Goal: Task Accomplishment & Management: Use online tool/utility

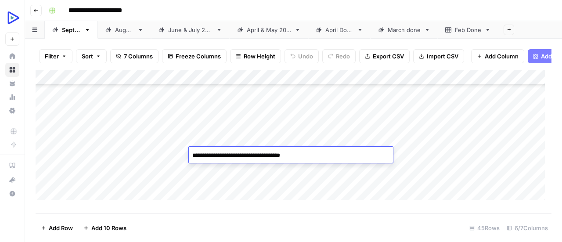
scroll to position [183, 0]
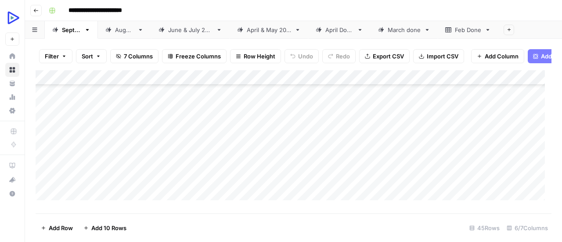
click at [235, 168] on div "Add Column" at bounding box center [294, 138] width 516 height 137
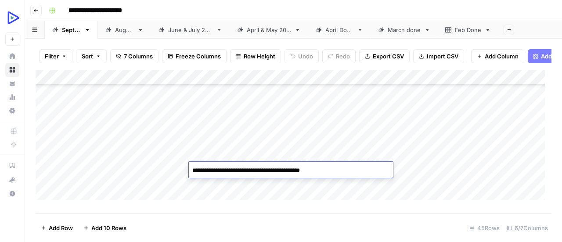
click at [235, 168] on textarea "**********" at bounding box center [291, 170] width 204 height 12
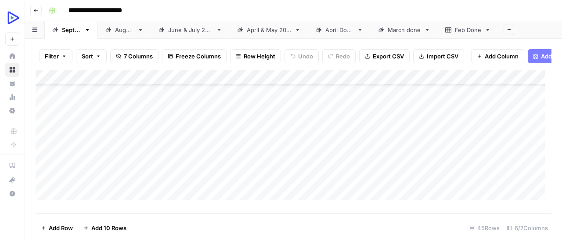
scroll to position [0, 0]
click at [250, 100] on div "Add Column" at bounding box center [294, 138] width 516 height 137
click at [159, 102] on div "Add Column" at bounding box center [294, 138] width 516 height 137
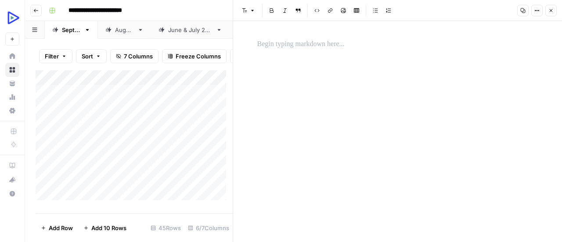
click at [282, 47] on p at bounding box center [397, 44] width 281 height 11
click at [281, 94] on div "*" at bounding box center [398, 131] width 292 height 221
click at [342, 11] on icon "button" at bounding box center [343, 10] width 5 height 5
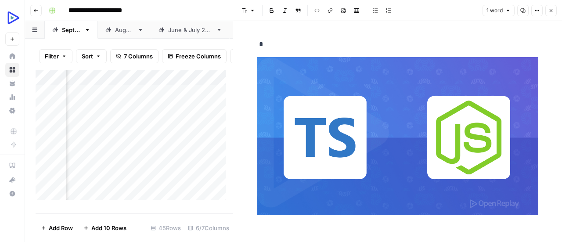
click at [554, 15] on button "Close" at bounding box center [550, 10] width 11 height 11
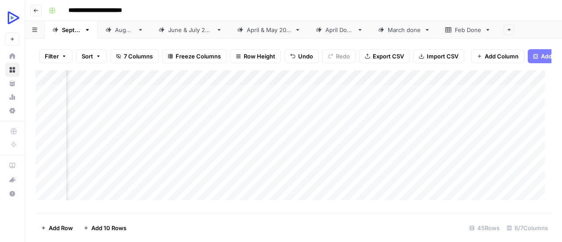
click at [87, 113] on div "Add Column" at bounding box center [294, 138] width 516 height 137
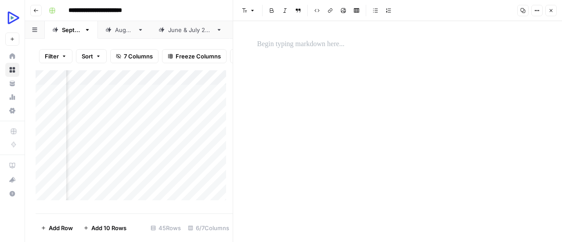
click at [300, 46] on p at bounding box center [397, 44] width 281 height 11
click at [279, 103] on div "*" at bounding box center [398, 131] width 292 height 221
click at [342, 12] on icon "button" at bounding box center [343, 10] width 5 height 5
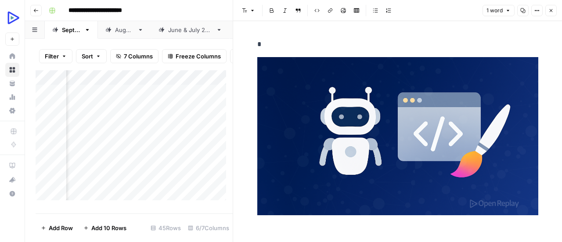
click at [552, 13] on button "Close" at bounding box center [550, 10] width 11 height 11
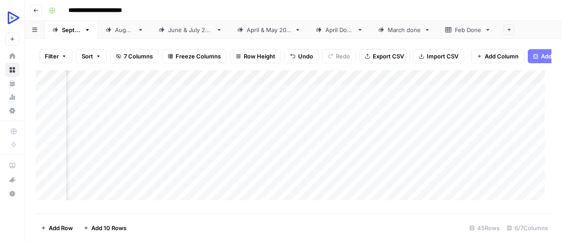
click at [91, 129] on div "Add Column" at bounding box center [294, 138] width 516 height 137
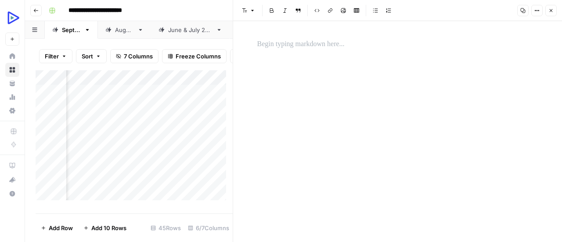
click at [295, 48] on p at bounding box center [397, 44] width 281 height 11
click at [341, 12] on icon "button" at bounding box center [343, 10] width 5 height 5
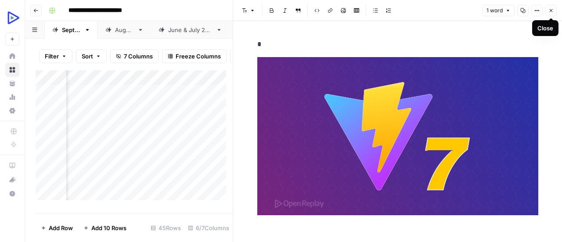
click at [551, 11] on icon "button" at bounding box center [550, 10] width 5 height 5
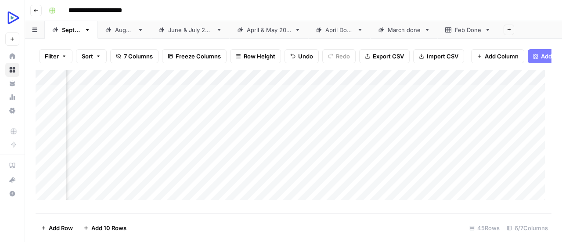
click at [93, 143] on div "Add Column" at bounding box center [294, 138] width 516 height 137
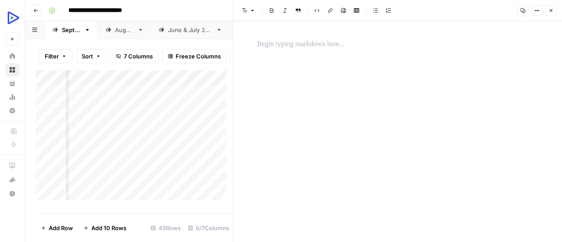
click at [337, 44] on p at bounding box center [397, 44] width 281 height 11
click at [321, 104] on div "*" at bounding box center [398, 131] width 292 height 221
click at [341, 9] on icon "button" at bounding box center [343, 10] width 5 height 5
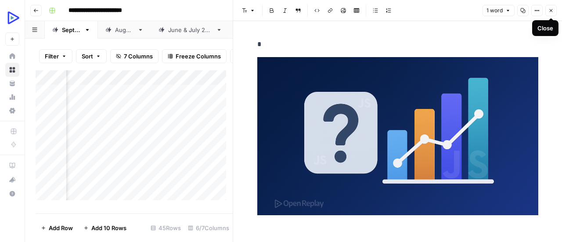
click at [554, 10] on button "Close" at bounding box center [550, 10] width 11 height 11
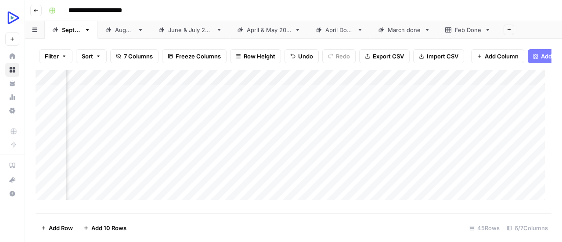
click at [86, 158] on div "Add Column" at bounding box center [294, 138] width 516 height 137
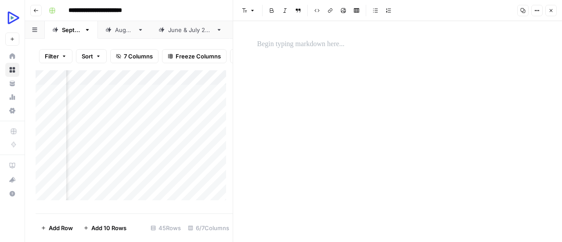
click at [294, 46] on p at bounding box center [397, 44] width 281 height 11
click at [322, 85] on div "*" at bounding box center [398, 131] width 292 height 221
click at [344, 11] on icon "button" at bounding box center [343, 10] width 5 height 5
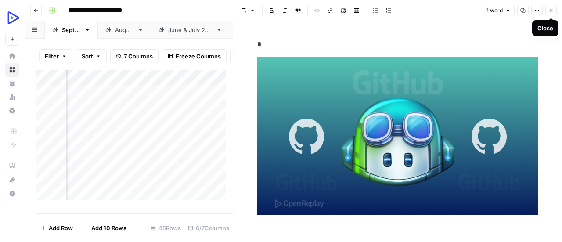
click at [553, 11] on icon "button" at bounding box center [550, 10] width 5 height 5
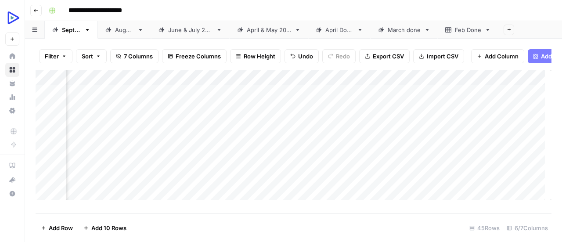
click at [86, 175] on div "Add Column" at bounding box center [294, 138] width 516 height 137
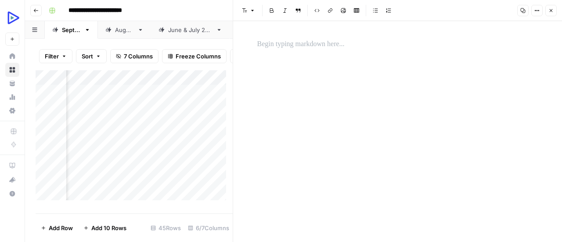
click at [289, 44] on p at bounding box center [397, 44] width 281 height 11
click at [361, 125] on div "*" at bounding box center [398, 131] width 292 height 221
click at [346, 16] on header "Font style Bold Italic Block quote Code block Link Image Insert Table Bulleted …" at bounding box center [397, 10] width 329 height 21
click at [341, 13] on button "Image" at bounding box center [343, 10] width 11 height 11
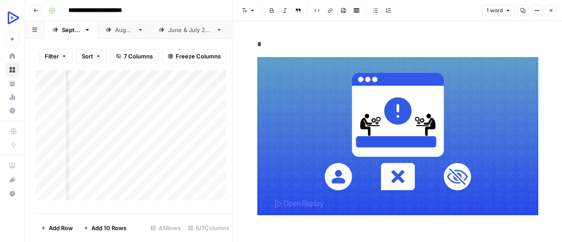
click at [82, 186] on div "Add Column" at bounding box center [134, 138] width 197 height 137
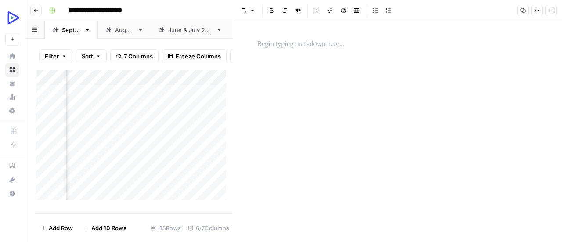
click at [289, 45] on p at bounding box center [397, 44] width 281 height 11
click at [335, 125] on div "*" at bounding box center [398, 131] width 292 height 221
click at [343, 12] on icon "button" at bounding box center [343, 10] width 5 height 5
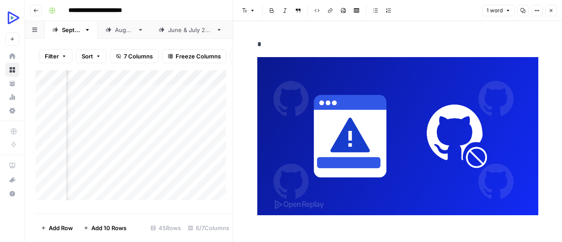
scroll to position [16, 0]
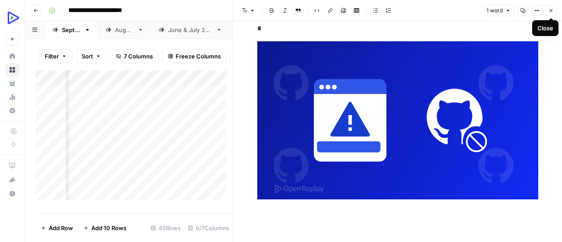
click at [556, 11] on button "Close" at bounding box center [550, 10] width 11 height 11
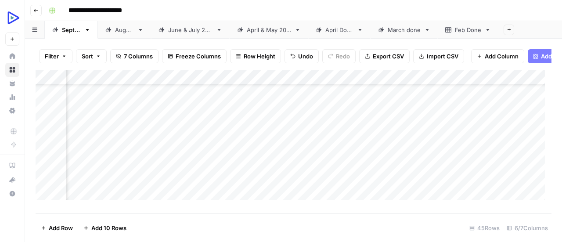
scroll to position [38, 65]
click at [93, 166] on div "Add Column" at bounding box center [294, 138] width 516 height 137
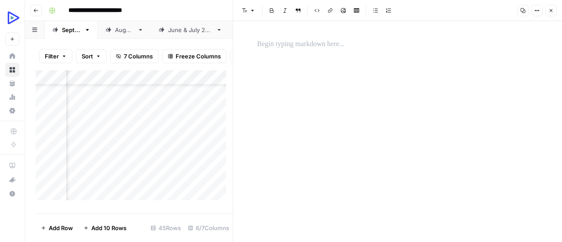
click at [309, 47] on p at bounding box center [397, 44] width 281 height 11
click at [342, 13] on button "Image" at bounding box center [343, 10] width 11 height 11
click at [299, 102] on div "*" at bounding box center [398, 131] width 292 height 221
click at [342, 13] on icon "button" at bounding box center [343, 10] width 5 height 5
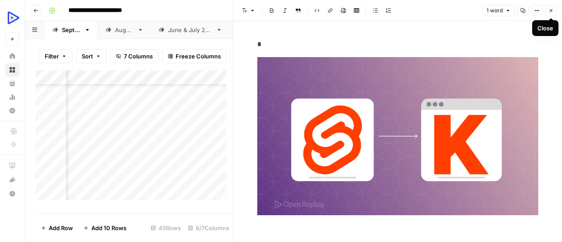
click at [555, 13] on button "Close" at bounding box center [550, 10] width 11 height 11
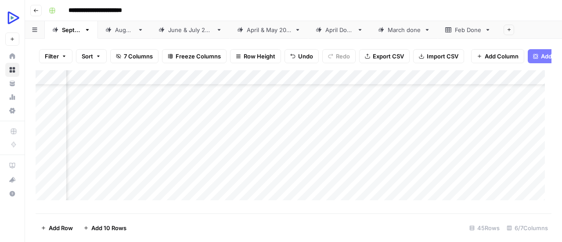
click at [96, 180] on div "Add Column" at bounding box center [294, 138] width 516 height 137
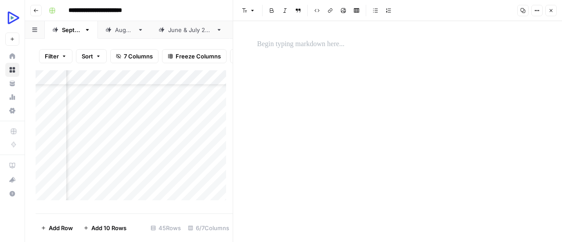
click at [332, 48] on p at bounding box center [397, 44] width 281 height 11
click at [327, 86] on div "*" at bounding box center [398, 131] width 292 height 221
click at [346, 13] on button "Image" at bounding box center [343, 10] width 11 height 11
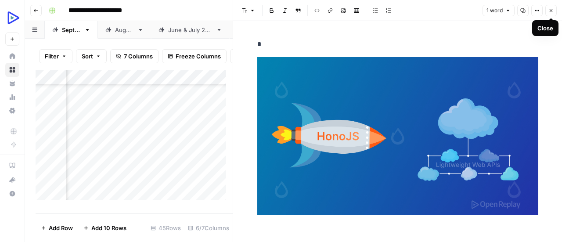
click at [554, 12] on button "Close" at bounding box center [550, 10] width 11 height 11
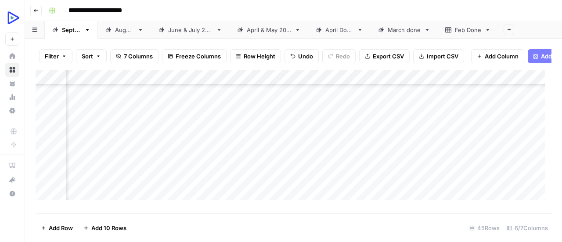
scroll to position [98, 72]
click at [82, 133] on div "Add Column" at bounding box center [294, 138] width 516 height 137
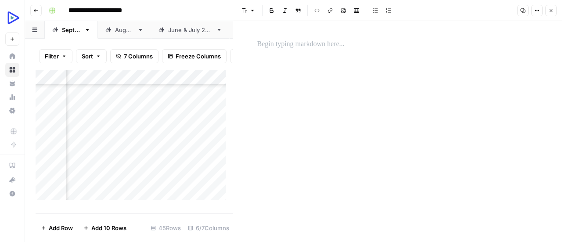
click at [323, 43] on p at bounding box center [397, 44] width 281 height 11
click at [344, 14] on button "Image" at bounding box center [343, 10] width 11 height 11
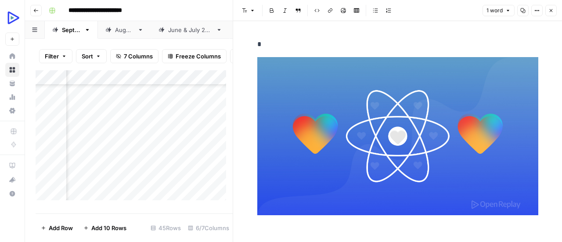
click at [88, 153] on div "Add Column" at bounding box center [134, 138] width 197 height 137
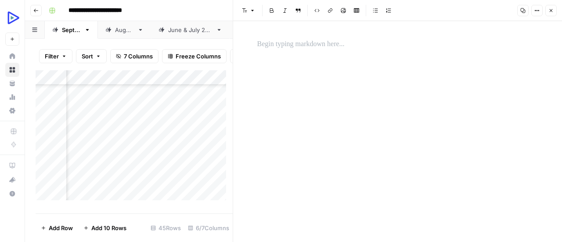
click at [301, 43] on p at bounding box center [397, 44] width 281 height 11
click at [343, 12] on icon "button" at bounding box center [343, 10] width 5 height 5
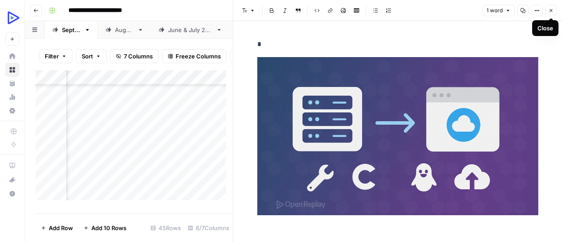
click at [551, 11] on icon "button" at bounding box center [550, 10] width 5 height 5
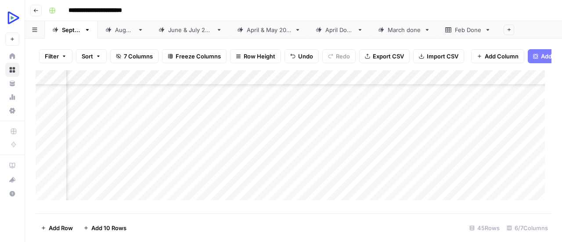
click at [83, 168] on div "Add Column" at bounding box center [294, 138] width 516 height 137
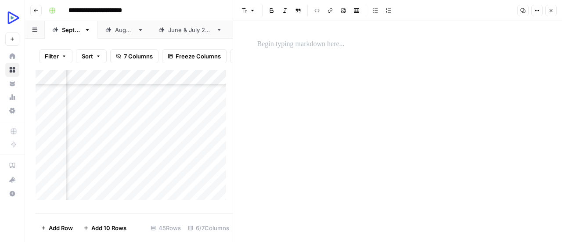
click at [317, 53] on div at bounding box center [398, 44] width 292 height 18
click at [342, 12] on icon "button" at bounding box center [343, 10] width 5 height 5
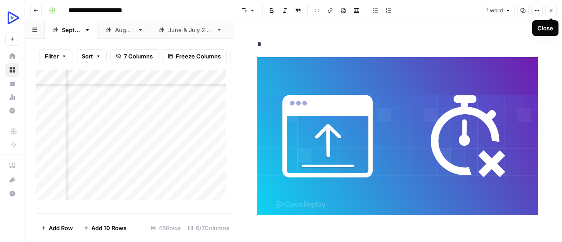
click at [551, 11] on icon "button" at bounding box center [550, 10] width 5 height 5
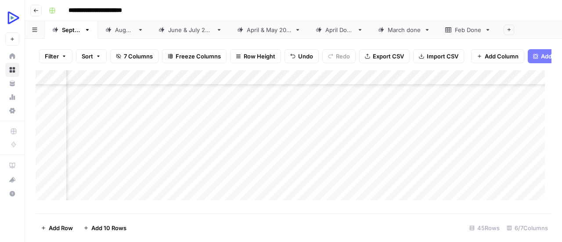
click at [86, 180] on div "Add Column" at bounding box center [294, 138] width 516 height 137
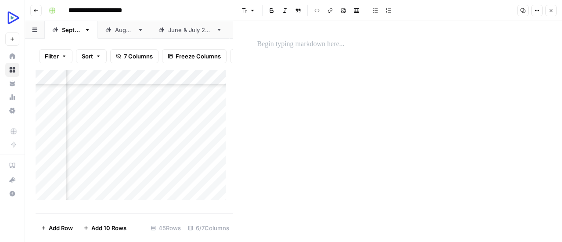
click at [308, 47] on p at bounding box center [397, 44] width 281 height 11
click at [319, 122] on div "*" at bounding box center [398, 131] width 292 height 221
click at [345, 12] on icon "button" at bounding box center [343, 10] width 5 height 5
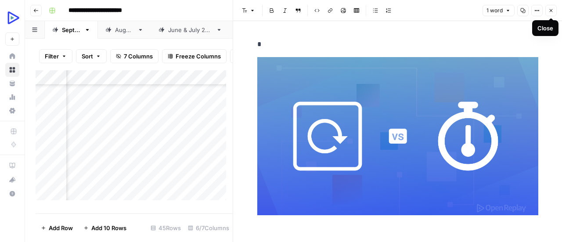
click at [549, 11] on icon "button" at bounding box center [550, 10] width 5 height 5
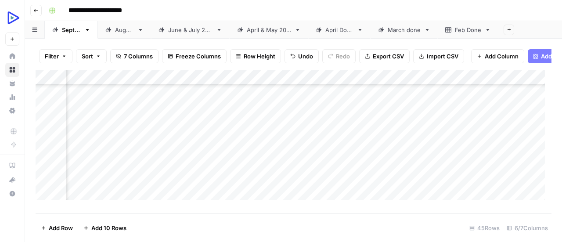
scroll to position [162, 56]
click at [113, 132] on div "Add Column" at bounding box center [294, 138] width 516 height 137
click at [93, 130] on div "Add Column" at bounding box center [294, 138] width 516 height 137
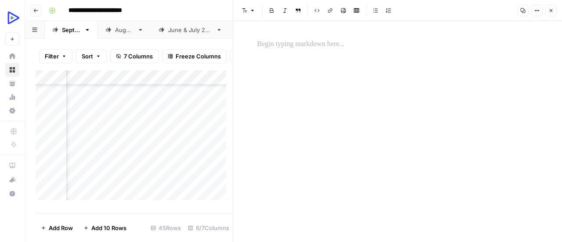
click at [290, 45] on p at bounding box center [397, 44] width 281 height 11
click at [397, 118] on div "*" at bounding box center [398, 131] width 292 height 221
click at [340, 13] on button "Image" at bounding box center [343, 10] width 11 height 11
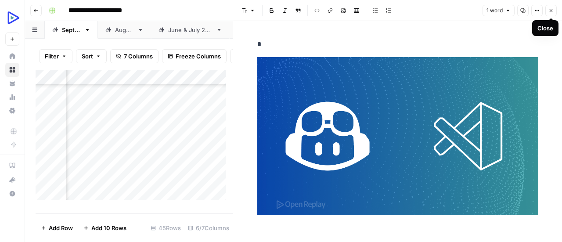
click at [551, 11] on icon "button" at bounding box center [551, 10] width 3 height 3
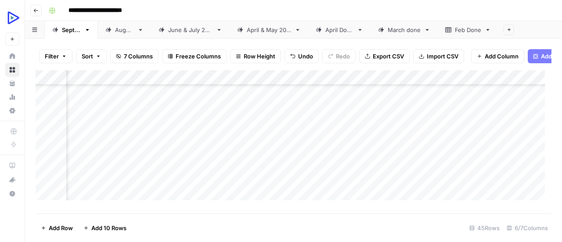
click at [99, 147] on div "Add Column" at bounding box center [294, 138] width 516 height 137
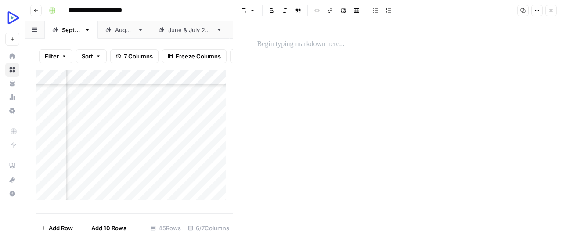
click at [306, 47] on p at bounding box center [397, 44] width 281 height 11
click at [353, 44] on p at bounding box center [397, 44] width 281 height 11
click at [342, 7] on button "Image" at bounding box center [343, 10] width 11 height 11
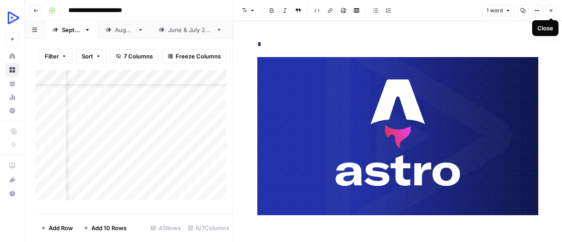
click at [551, 9] on icon "button" at bounding box center [550, 10] width 5 height 5
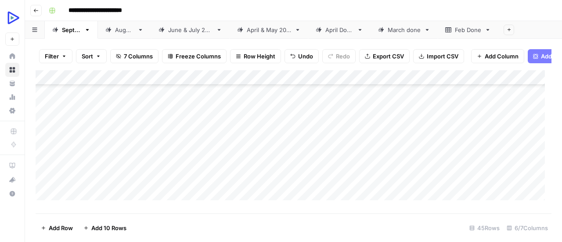
scroll to position [571, 0]
